Goal: Answer question/provide support: Answer question/provide support

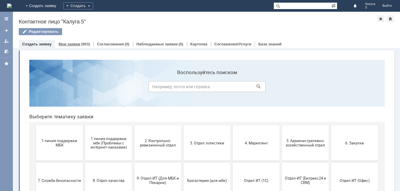
click at [78, 44] on link "Мои заявки" at bounding box center [70, 44] width 22 height 4
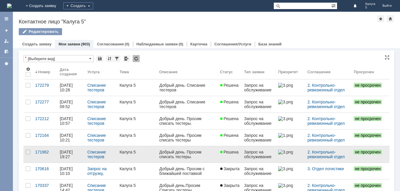
click at [144, 156] on link "Калуга 5" at bounding box center [137, 154] width 40 height 16
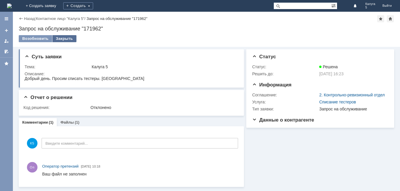
click at [62, 40] on div "Закрыть" at bounding box center [64, 38] width 24 height 7
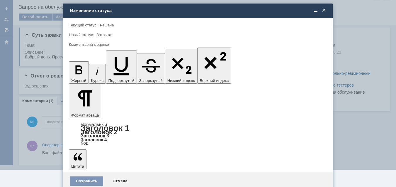
drag, startPoint x: 90, startPoint y: 170, endPoint x: 86, endPoint y: 166, distance: 5.8
click at [90, 171] on div "5 - Отлично" at bounding box center [197, 173] width 257 height 9
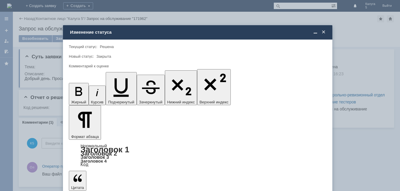
type input "5 - Отлично"
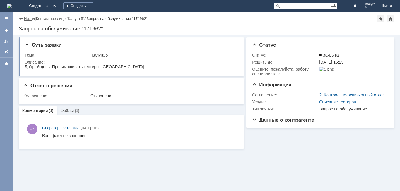
click at [30, 17] on link "Назад" at bounding box center [29, 18] width 11 height 4
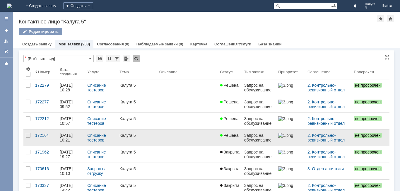
click at [135, 141] on link "Калуга 5" at bounding box center [137, 137] width 40 height 16
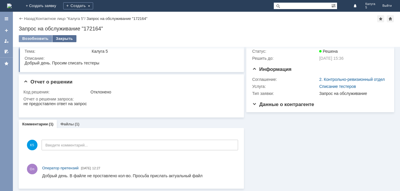
click at [68, 41] on div "Закрыть" at bounding box center [64, 38] width 24 height 7
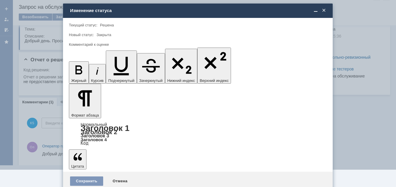
drag, startPoint x: 91, startPoint y: 173, endPoint x: 90, endPoint y: 168, distance: 5.3
click at [93, 172] on span "5 - Отлично" at bounding box center [198, 173] width 250 height 5
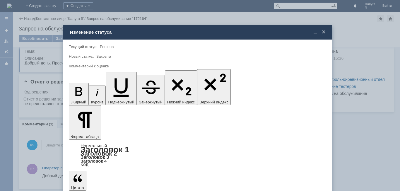
type input "5 - Отлично"
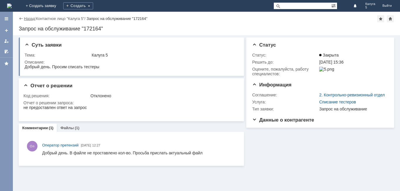
click at [29, 20] on link "Назад" at bounding box center [29, 18] width 11 height 4
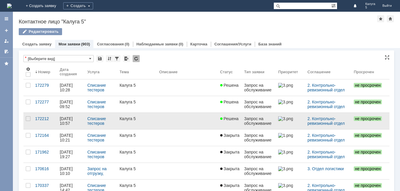
click at [142, 122] on link "Калуга 5" at bounding box center [137, 121] width 40 height 16
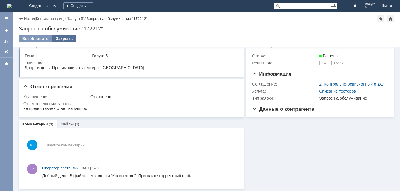
click at [62, 38] on div "Закрыть" at bounding box center [64, 38] width 24 height 7
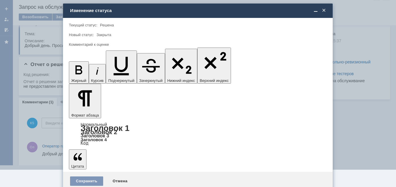
click at [92, 170] on div "5 - Отлично" at bounding box center [197, 173] width 257 height 9
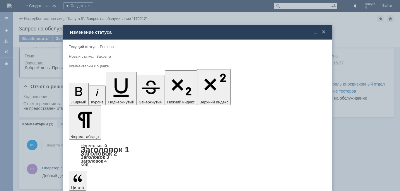
type input "5 - Отлично"
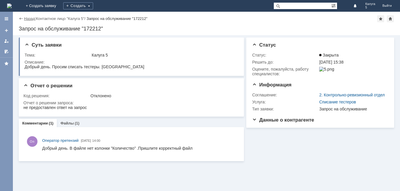
click at [29, 18] on link "Назад" at bounding box center [29, 18] width 11 height 4
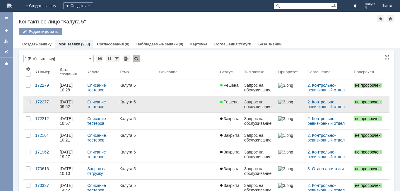
click at [168, 106] on link at bounding box center [187, 104] width 61 height 16
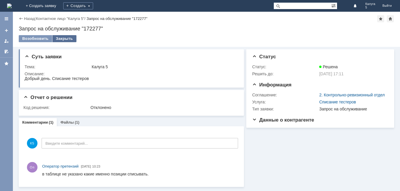
click at [56, 37] on div "Закрыть" at bounding box center [64, 38] width 24 height 7
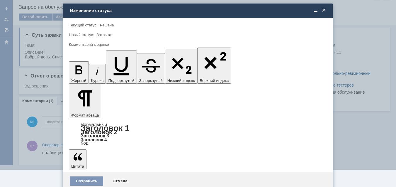
click at [88, 175] on span "5 - Отлично" at bounding box center [198, 173] width 250 height 5
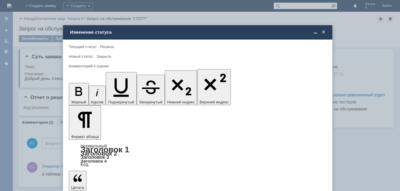
type input "5 - Отлично"
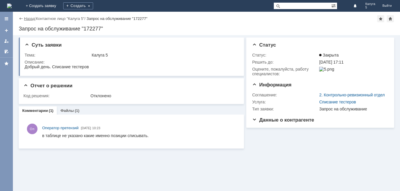
click at [30, 19] on link "Назад" at bounding box center [29, 18] width 11 height 4
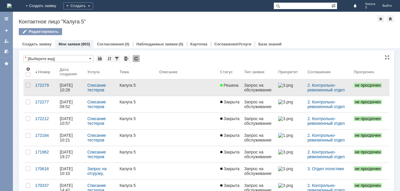
click at [134, 87] on div "Калуга 5" at bounding box center [136, 85] width 35 height 5
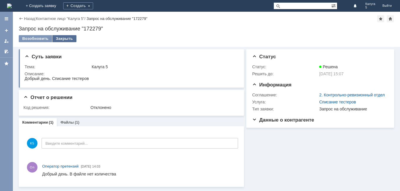
click at [63, 39] on div "Закрыть" at bounding box center [64, 38] width 24 height 7
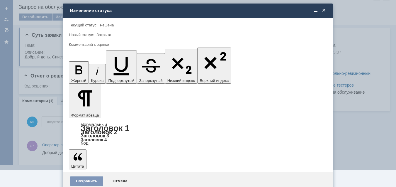
drag, startPoint x: 88, startPoint y: 172, endPoint x: 89, endPoint y: 168, distance: 4.7
click at [88, 172] on span "5 - Отлично" at bounding box center [198, 173] width 250 height 5
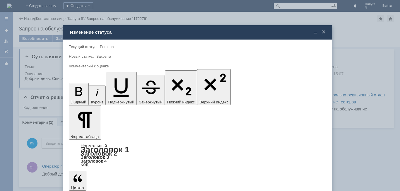
type input "5 - Отлично"
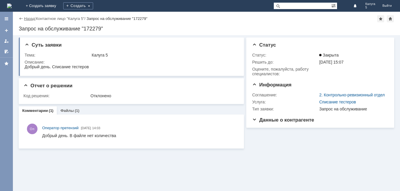
click at [31, 18] on link "Назад" at bounding box center [29, 18] width 11 height 4
